Goal: Task Accomplishment & Management: Use online tool/utility

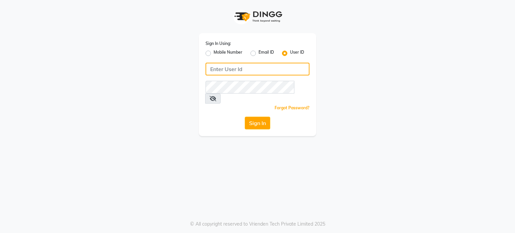
type input "e1780-11"
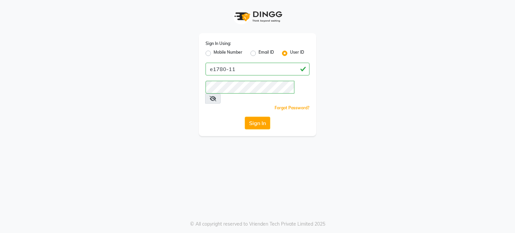
click at [230, 53] on label "Mobile Number" at bounding box center [228, 53] width 29 height 8
click at [218, 53] on input "Mobile Number" at bounding box center [216, 51] width 4 height 4
radio input "true"
radio input "false"
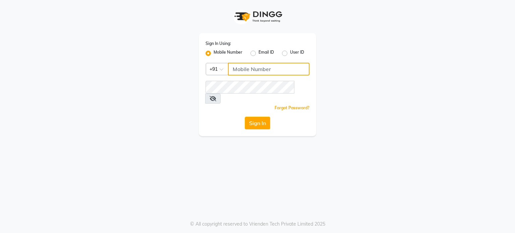
click at [248, 72] on input "Username" at bounding box center [268, 69] width 81 height 13
click at [248, 72] on input "1316100000" at bounding box center [268, 69] width 81 height 13
type input "1316100000"
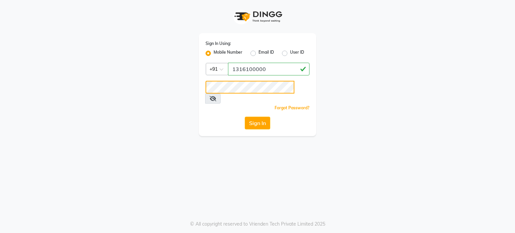
click at [245, 117] on button "Sign In" at bounding box center [257, 123] width 25 height 13
